Goal: Find specific page/section: Find specific page/section

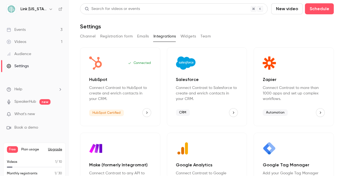
scroll to position [13, 0]
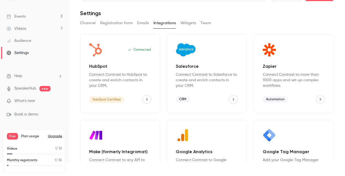
click at [38, 13] on link "Events 3" at bounding box center [34, 16] width 69 height 12
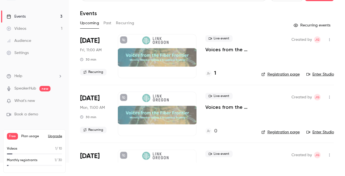
click at [295, 26] on button "Recurring events" at bounding box center [312, 25] width 43 height 9
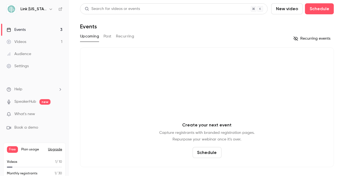
scroll to position [13, 0]
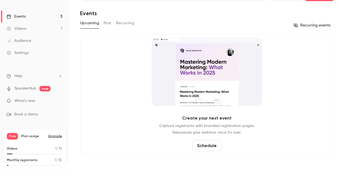
click at [53, 17] on link "Events 3" at bounding box center [34, 16] width 69 height 12
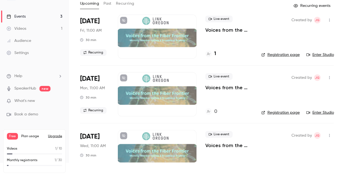
scroll to position [41, 0]
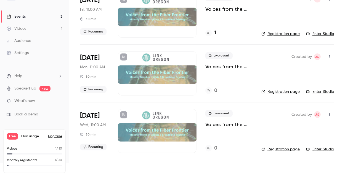
click at [327, 55] on icon "button" at bounding box center [329, 57] width 4 height 4
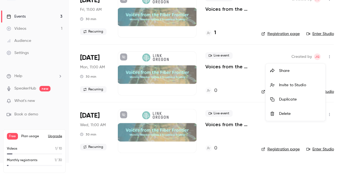
click at [227, 87] on div at bounding box center [172, 88] width 345 height 176
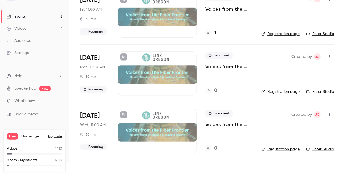
click at [209, 55] on icon at bounding box center [210, 56] width 3 height 2
click at [123, 58] on icon at bounding box center [123, 56] width 3 height 3
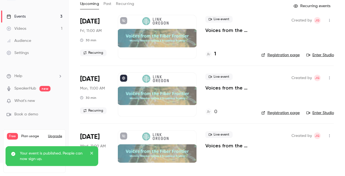
scroll to position [0, 0]
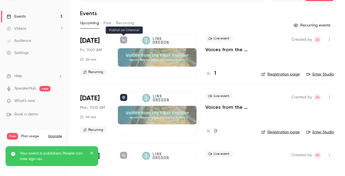
click at [123, 39] on icon at bounding box center [123, 39] width 3 height 3
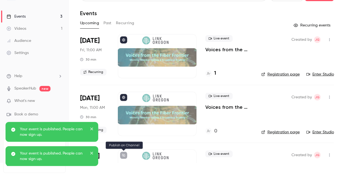
click at [125, 156] on icon at bounding box center [123, 155] width 3 height 3
